Goal: Communication & Community: Answer question/provide support

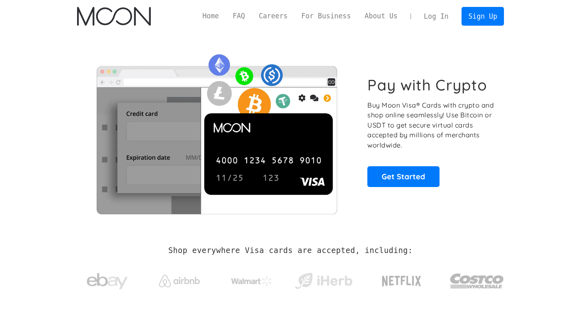
click at [444, 15] on link "Log In" at bounding box center [436, 16] width 38 height 18
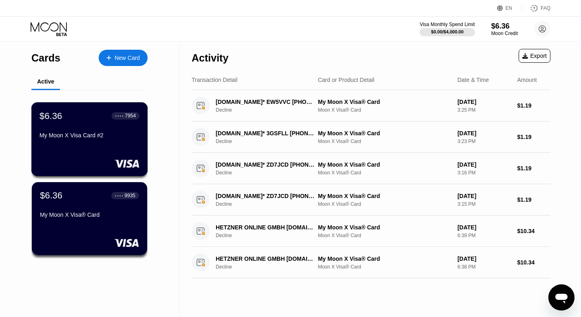
click at [94, 148] on div "$6.36 ● ● ● ● 7954 My Moon X Visa Card #2" at bounding box center [89, 139] width 117 height 74
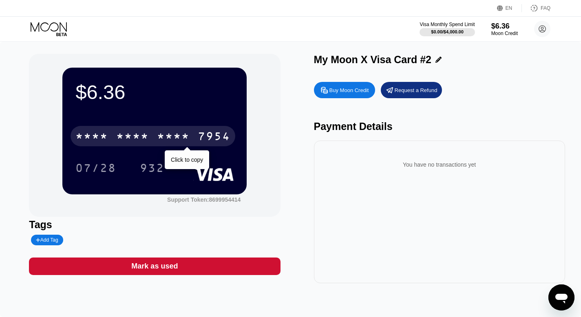
click at [140, 137] on div "* * * *" at bounding box center [132, 137] width 33 height 13
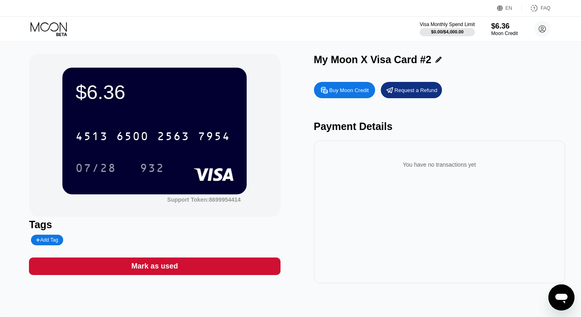
click at [565, 305] on div "Open messaging window" at bounding box center [561, 297] width 24 height 24
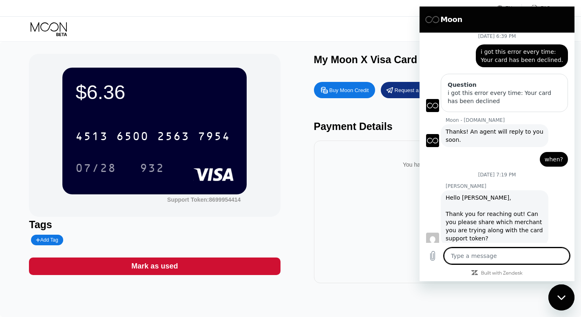
scroll to position [202, 0]
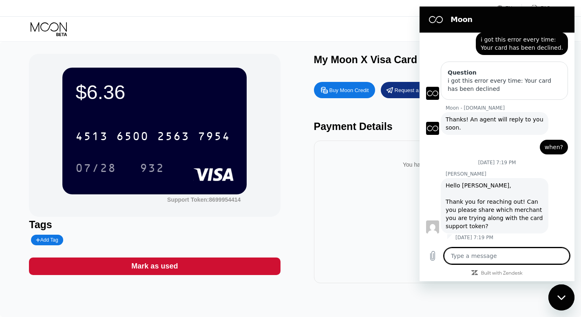
click at [479, 261] on textarea at bounding box center [507, 256] width 126 height 16
click at [480, 253] on textarea at bounding box center [507, 256] width 126 height 16
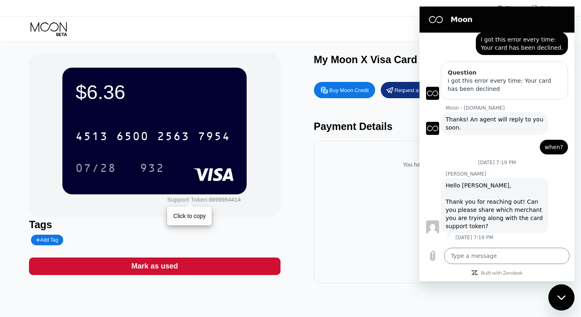
click at [225, 199] on div "Support Token: 8699954414" at bounding box center [203, 199] width 73 height 7
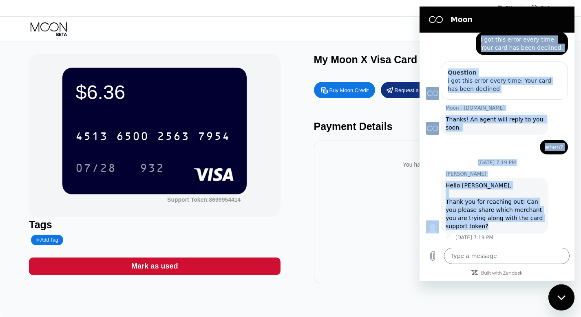
drag, startPoint x: 478, startPoint y: 148, endPoint x: 501, endPoint y: 232, distance: 86.7
click at [501, 232] on div "June 30 at 12:26 PM Moon - paywithmoon.com Moon - paywithmoon.com says: Hey the…" at bounding box center [496, 138] width 155 height 210
copy div "i got this error every time: Your card has been declined. Question i got this e…"
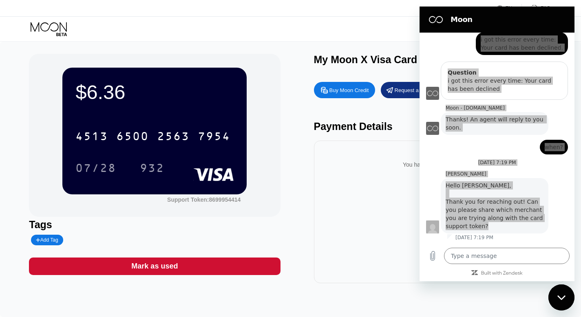
click at [297, 97] on div "$6.36 4513 6500 2563 7954 07/28 932 Support Token: 8699954414 Tags Add Tag Mark…" at bounding box center [290, 169] width 523 height 230
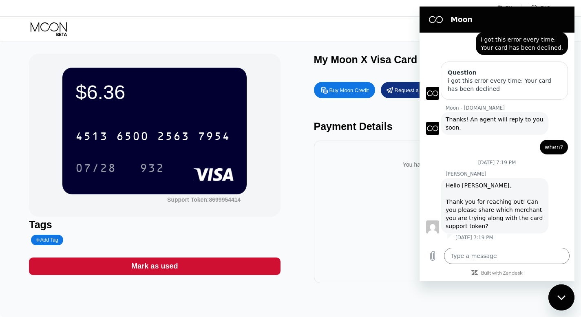
click at [433, 20] on figure at bounding box center [436, 19] width 16 height 16
click at [470, 261] on textarea at bounding box center [507, 256] width 126 height 16
click at [373, 144] on div "You have no transactions yet" at bounding box center [439, 212] width 251 height 143
click at [302, 71] on div "$6.36 4513 6500 2563 7954 07/28 932 Support Token: 8699954414 Tags Add Tag Mark…" at bounding box center [290, 169] width 523 height 230
click at [531, 10] on section "Moon You’re now online" at bounding box center [496, 20] width 155 height 26
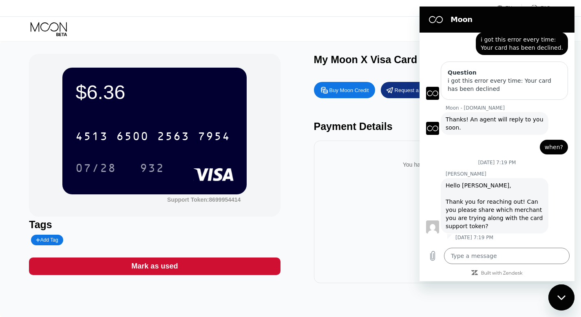
click at [362, 18] on div "Visa Monthly Spend Limit $0.00 / $4,000.00 $6.36 Moon Credit Amir Mohammad Fall…" at bounding box center [290, 29] width 581 height 24
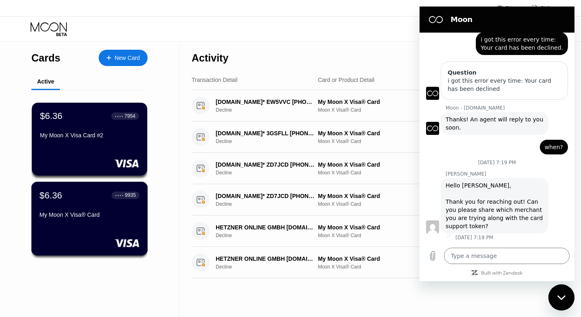
click at [109, 227] on div "$6.36 ● ● ● ● 9935 My Moon X Visa® Card" at bounding box center [89, 219] width 117 height 74
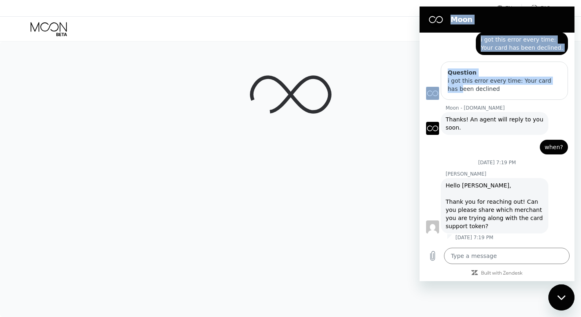
scroll to position [200, 0]
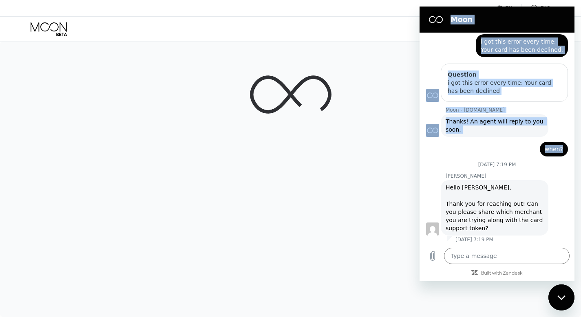
drag, startPoint x: 450, startPoint y: 16, endPoint x: 453, endPoint y: 153, distance: 137.4
click at [453, 153] on div "Moon June 30 at 12:26 PM Moon - paywithmoon.com Moon - paywithmoon.com says: He…" at bounding box center [496, 144] width 155 height 275
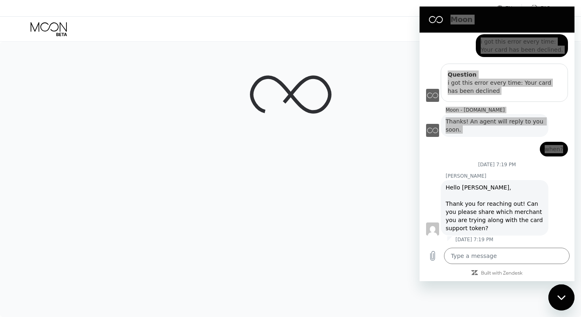
click at [556, 299] on div "Close messaging window" at bounding box center [561, 297] width 24 height 24
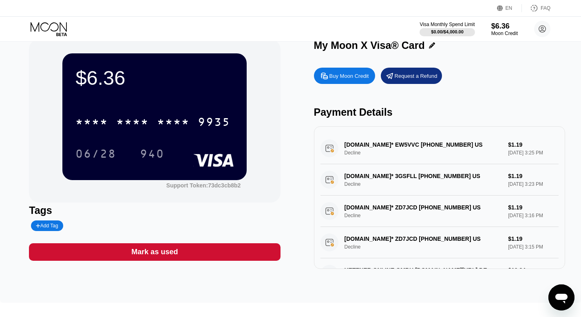
scroll to position [9, 0]
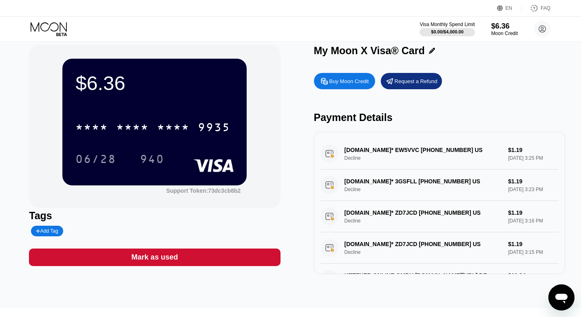
click at [378, 150] on div "NAME-CHEAP.COM* EW5VVC +13233752822 US Decline $1.19 Aug 15, 2025 3:25 PM" at bounding box center [439, 153] width 238 height 31
click at [350, 151] on div "NAME-CHEAP.COM* EW5VVC +13233752822 US Decline $1.19 Aug 15, 2025 3:25 PM" at bounding box center [439, 153] width 238 height 31
click at [414, 147] on div "NAME-CHEAP.COM* EW5VVC +13233752822 US Decline $1.19 Aug 15, 2025 3:25 PM" at bounding box center [439, 153] width 238 height 31
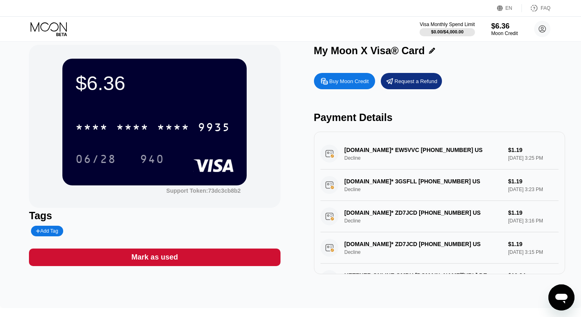
click at [414, 147] on div "NAME-CHEAP.COM* EW5VVC +13233752822 US Decline $1.19 Aug 15, 2025 3:25 PM" at bounding box center [439, 153] width 238 height 31
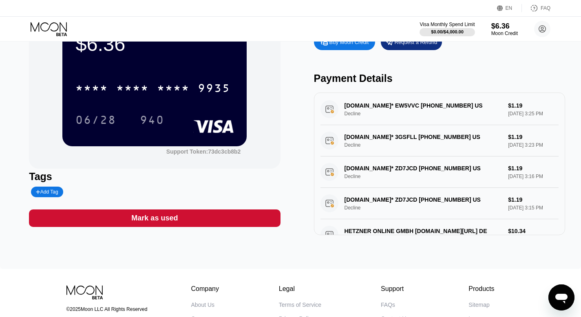
scroll to position [0, 0]
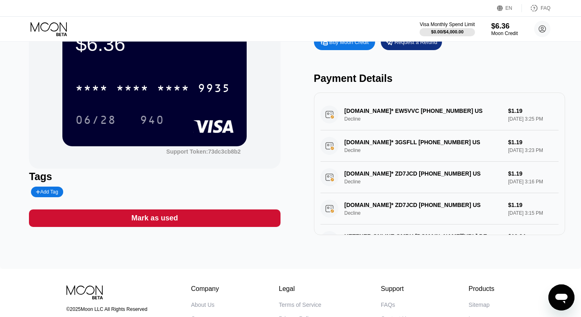
drag, startPoint x: 342, startPoint y: 112, endPoint x: 439, endPoint y: 111, distance: 97.0
click at [439, 111] on div "NAME-CHEAP.COM* EW5VVC +13233752822 US Decline $1.19 Aug 15, 2025 3:25 PM" at bounding box center [439, 114] width 238 height 31
click at [448, 141] on div "NAME-CHEAP.COM* 3GSFLL +13233752822 US Decline $1.19 Aug 15, 2025 3:23 PM" at bounding box center [439, 145] width 238 height 31
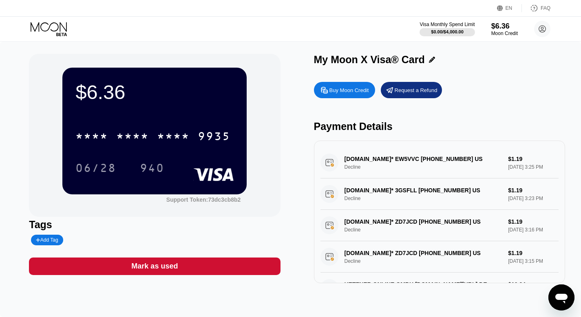
scroll to position [2, 0]
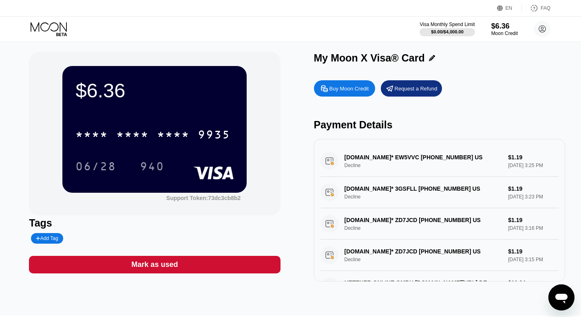
click at [205, 204] on div "$6.36 * * * * * * * * * * * * 9935 06/28 940 Support Token: 73dc3cb8b2" at bounding box center [154, 133] width 251 height 163
click at [214, 197] on div "Support Token: 73dc3cb8b2" at bounding box center [203, 198] width 75 height 7
click at [367, 158] on div "NAME-CHEAP.COM* EW5VVC +13233752822 US Decline $1.19 Aug 15, 2025 3:25 PM" at bounding box center [439, 161] width 238 height 31
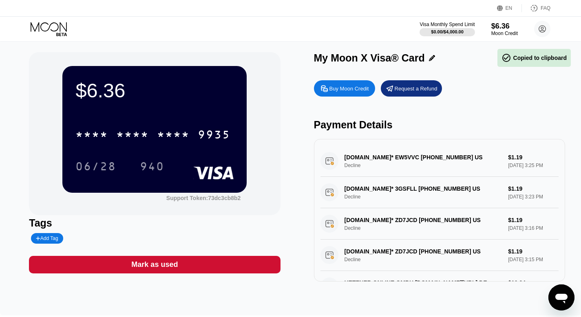
click at [367, 158] on div "NAME-CHEAP.COM* EW5VVC +13233752822 US Decline $1.19 Aug 15, 2025 3:25 PM" at bounding box center [439, 161] width 238 height 31
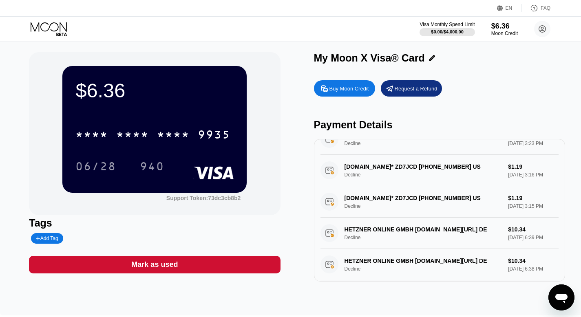
scroll to position [0, 0]
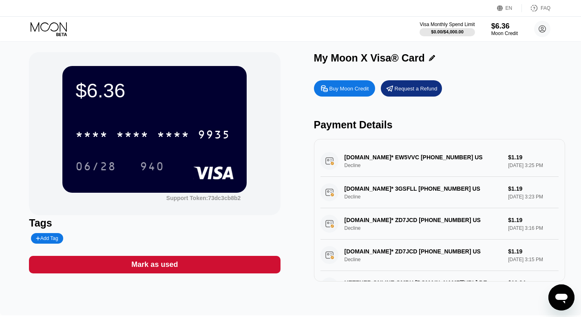
click at [333, 179] on div "NAME-CHEAP.COM* 3GSFLL +13233752822 US Decline $1.19 Aug 15, 2025 3:23 PM" at bounding box center [439, 192] width 238 height 31
click at [366, 152] on div "NAME-CHEAP.COM* EW5VVC +13233752822 US Decline $1.19 Aug 15, 2025 3:25 PM" at bounding box center [439, 161] width 238 height 31
click at [488, 161] on div "NAME-CHEAP.COM* EW5VVC +13233752822 US Decline $1.19 Aug 15, 2025 3:25 PM" at bounding box center [439, 161] width 238 height 31
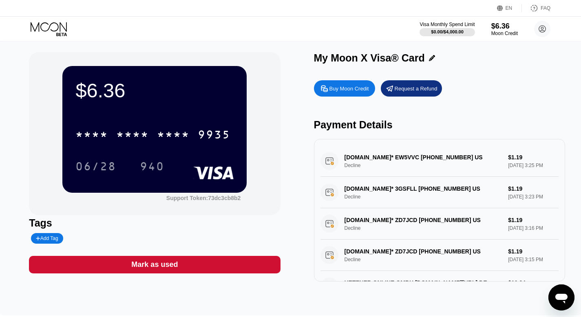
click at [563, 300] on icon "Open messaging window" at bounding box center [561, 299] width 12 height 10
type textarea "x"
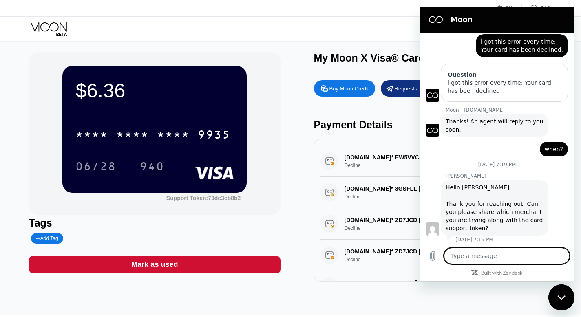
click at [463, 256] on textarea at bounding box center [507, 256] width 126 height 16
paste textarea "Hi Olivia, Thanks for getting back to me! I’ve tested my cards with different m…"
type textarea "Hi Olivia, Thanks for getting back to me! I’ve tested my cards with different m…"
type textarea "x"
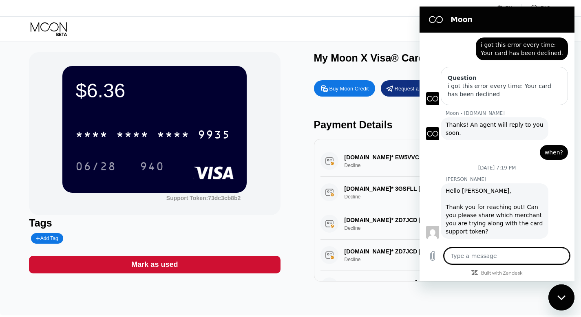
scroll to position [404, 0]
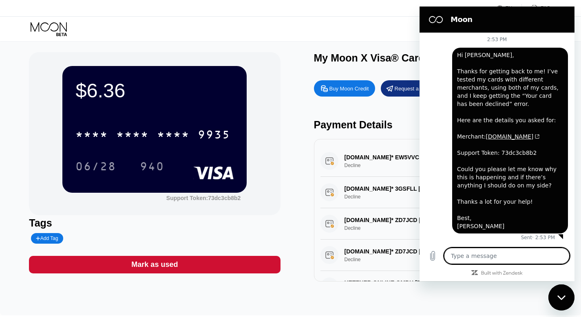
click at [561, 294] on div "Close messaging window" at bounding box center [561, 297] width 24 height 24
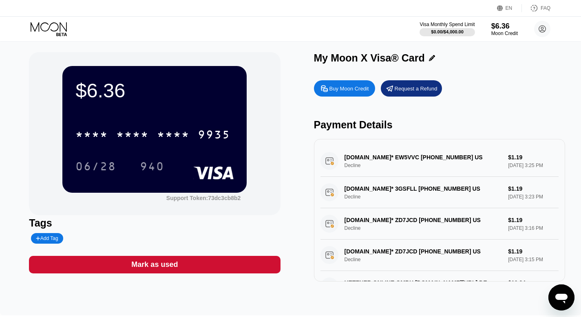
type textarea "x"
